Goal: Obtain resource: Download file/media

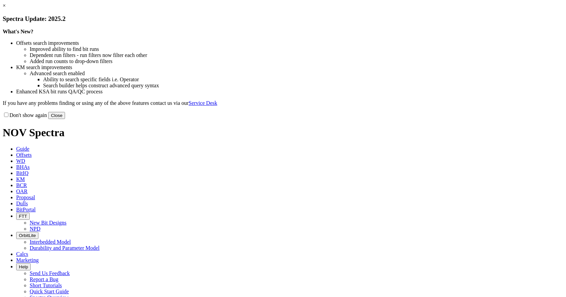
click at [65, 119] on button "Close" at bounding box center [56, 115] width 17 height 7
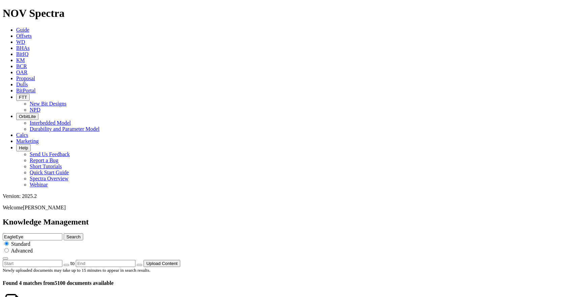
scroll to position [9, 0]
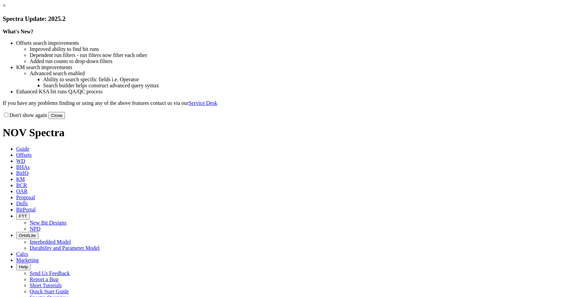
click at [65, 119] on button "Close" at bounding box center [56, 115] width 17 height 7
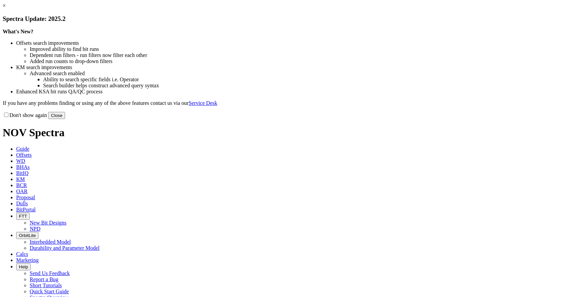
click at [65, 119] on button "Close" at bounding box center [56, 115] width 17 height 7
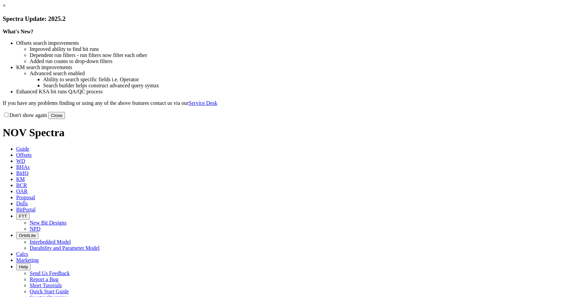
click at [65, 119] on button "Close" at bounding box center [56, 115] width 17 height 7
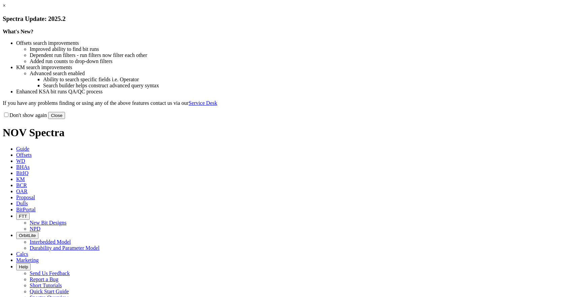
click at [65, 119] on button "Close" at bounding box center [56, 115] width 17 height 7
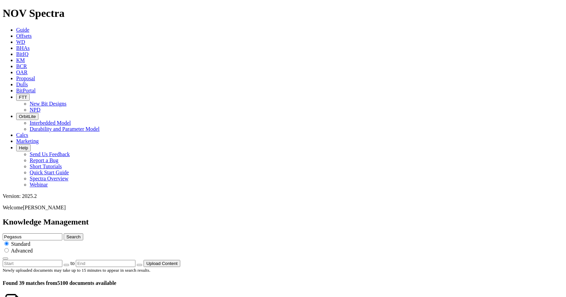
scroll to position [169, 0]
